Goal: Task Accomplishment & Management: Manage account settings

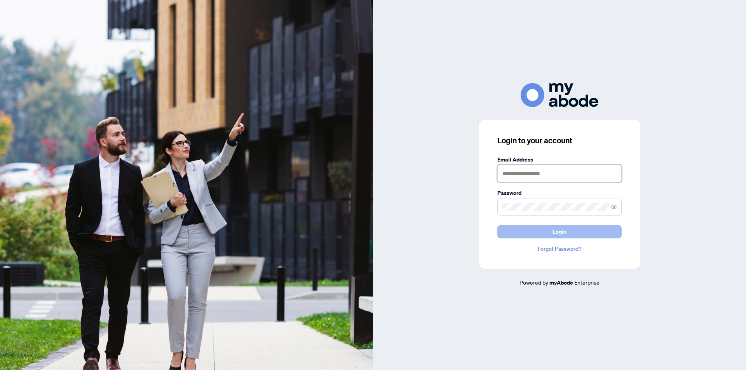
type input "**********"
click at [560, 234] on span "Login" at bounding box center [559, 232] width 14 height 12
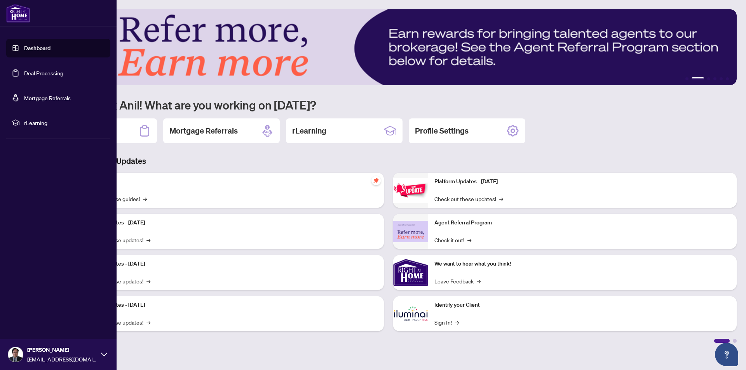
click at [42, 49] on link "Dashboard" at bounding box center [37, 48] width 26 height 7
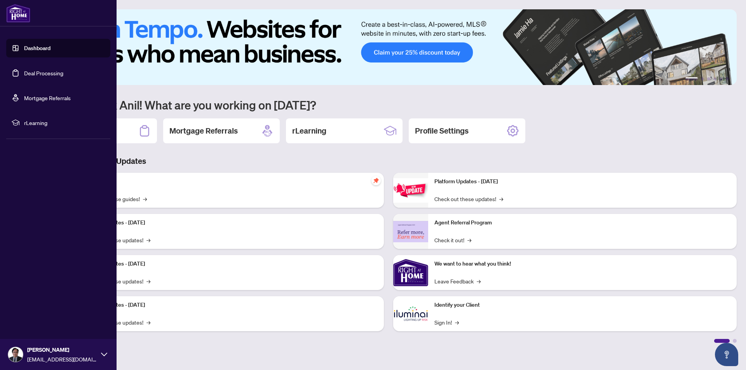
click at [38, 73] on link "Deal Processing" at bounding box center [43, 73] width 39 height 7
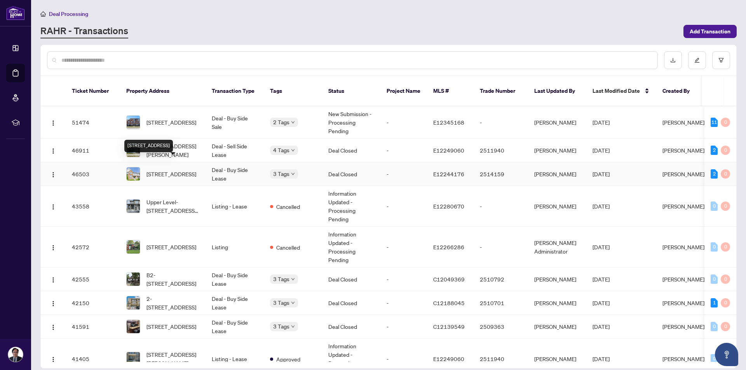
click at [164, 170] on span "[STREET_ADDRESS]" at bounding box center [171, 174] width 50 height 9
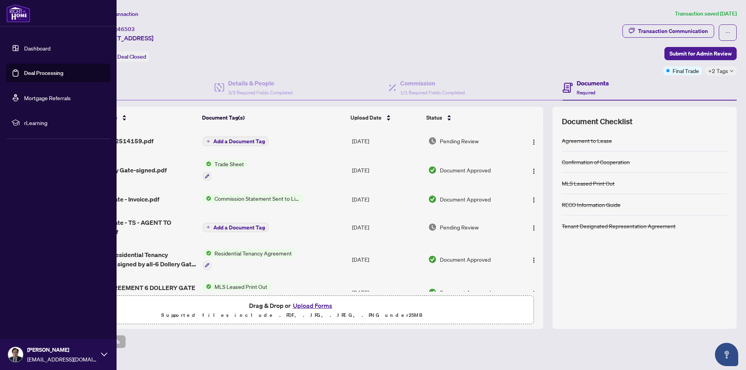
click at [36, 48] on link "Dashboard" at bounding box center [37, 48] width 26 height 7
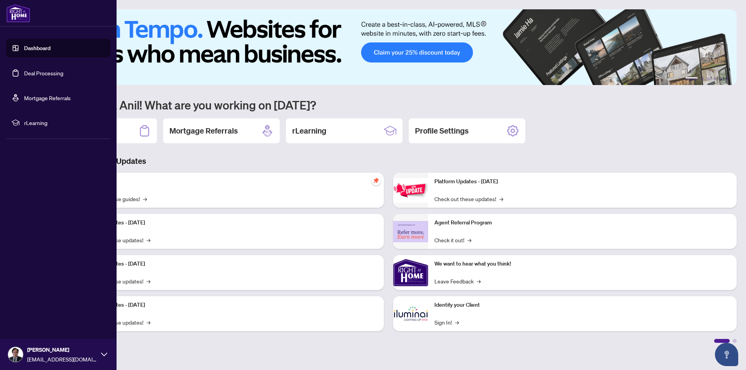
click at [30, 49] on link "Dashboard" at bounding box center [37, 48] width 26 height 7
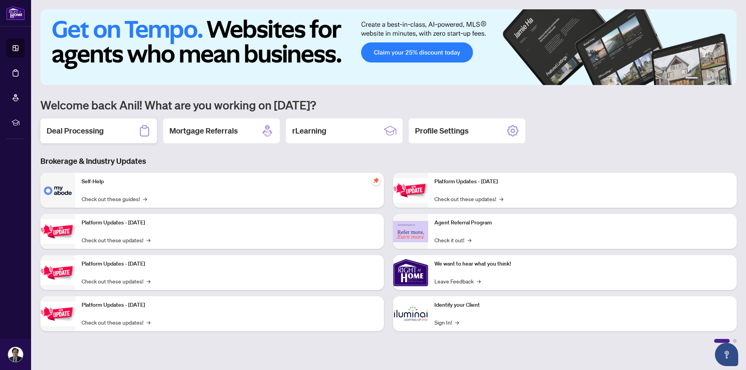
click at [85, 130] on h2 "Deal Processing" at bounding box center [75, 130] width 57 height 11
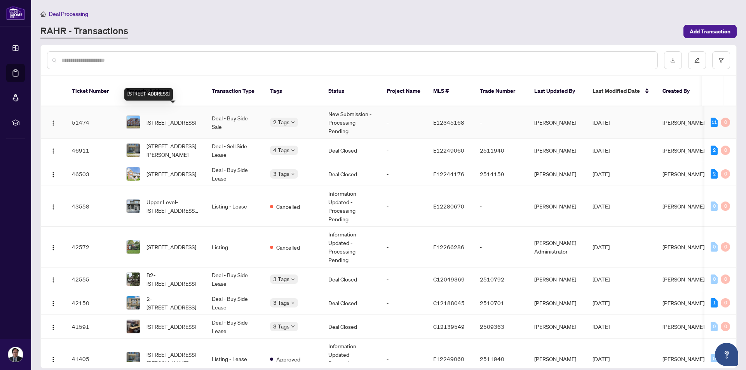
click at [166, 118] on span "[STREET_ADDRESS]" at bounding box center [171, 122] width 50 height 9
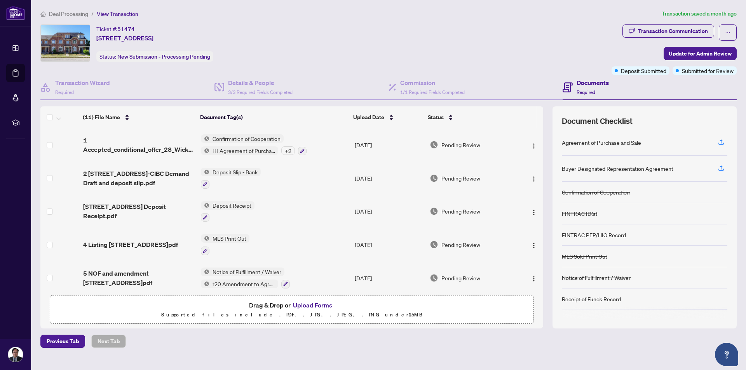
click at [71, 14] on span "Deal Processing" at bounding box center [68, 13] width 39 height 7
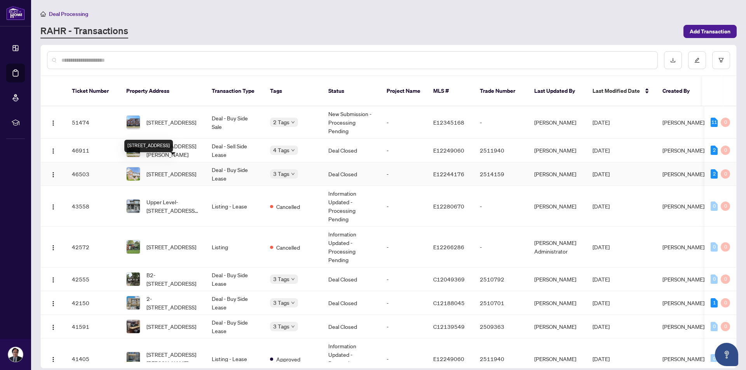
click at [165, 170] on span "[STREET_ADDRESS]" at bounding box center [171, 174] width 50 height 9
